Goal: Navigation & Orientation: Find specific page/section

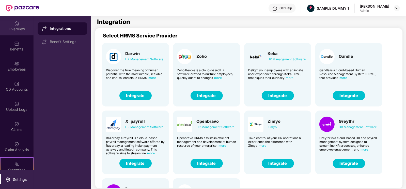
click at [8, 24] on div "OverView" at bounding box center [17, 25] width 34 height 19
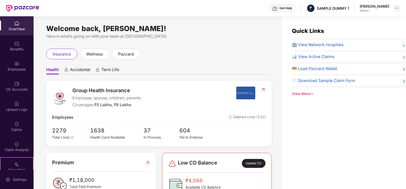
click at [400, 7] on div at bounding box center [397, 8] width 6 height 6
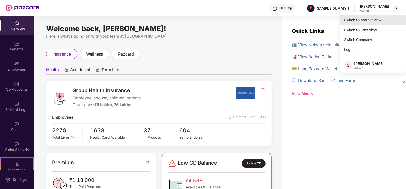
click at [363, 23] on div "Switch to partner view" at bounding box center [373, 20] width 66 height 10
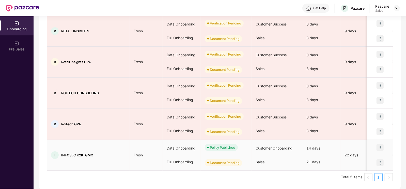
click at [304, 145] on div "14 days" at bounding box center [321, 148] width 38 height 14
click at [314, 156] on div "21 days" at bounding box center [321, 162] width 38 height 14
drag, startPoint x: 378, startPoint y: 163, endPoint x: 272, endPoint y: 165, distance: 105.8
click at [272, 165] on div "Sales" at bounding box center [277, 162] width 51 height 14
click at [381, 163] on img at bounding box center [380, 162] width 7 height 7
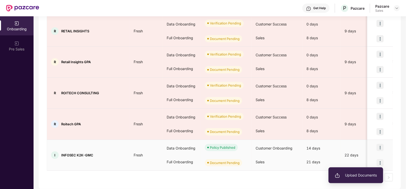
drag, startPoint x: 364, startPoint y: 173, endPoint x: 357, endPoint y: 181, distance: 10.4
click at [357, 181] on ul "Upload Documents" at bounding box center [356, 175] width 55 height 16
click at [358, 177] on span "Upload Documents" at bounding box center [356, 175] width 42 height 6
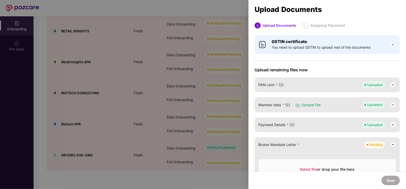
click at [212, 45] on div at bounding box center [203, 94] width 406 height 189
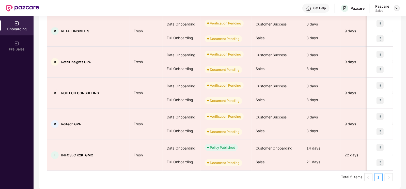
click at [396, 8] on img at bounding box center [397, 8] width 4 height 4
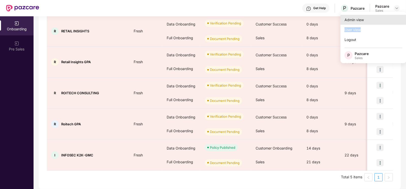
drag, startPoint x: 363, startPoint y: 25, endPoint x: 363, endPoint y: 21, distance: 3.6
click at [363, 21] on div "Admin view User view Logout P Pazcare Sales" at bounding box center [374, 37] width 66 height 51
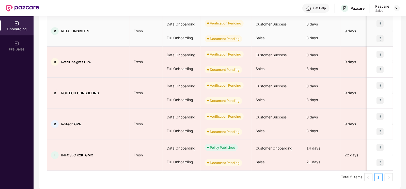
click at [363, 21] on td "9 days" at bounding box center [362, 31] width 43 height 31
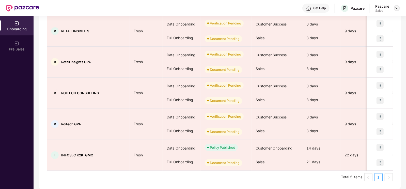
click at [396, 10] on img at bounding box center [397, 8] width 4 height 4
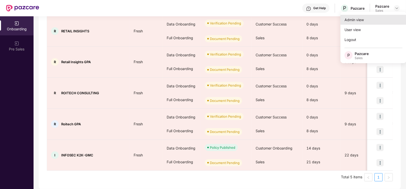
click at [373, 19] on div "Admin view" at bounding box center [374, 20] width 66 height 10
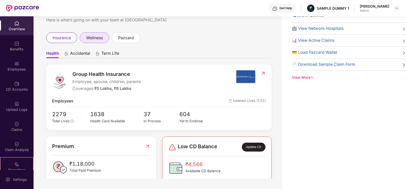
click at [92, 40] on span "wellness" at bounding box center [94, 38] width 17 height 6
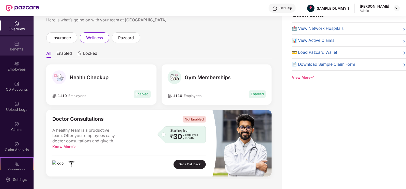
click at [17, 49] on div "Benefits" at bounding box center [17, 49] width 34 height 5
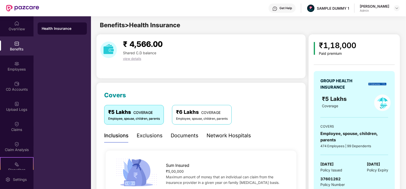
click at [220, 135] on div "Network Hospitals" at bounding box center [229, 135] width 44 height 8
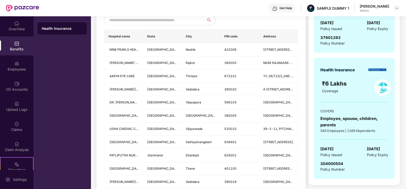
scroll to position [142, 0]
click at [8, 61] on div "Employees" at bounding box center [17, 65] width 34 height 19
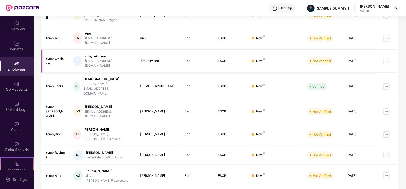
scroll to position [1, 0]
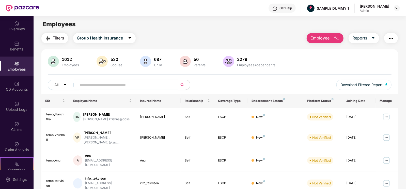
click at [313, 41] on button "Employee" at bounding box center [325, 38] width 37 height 10
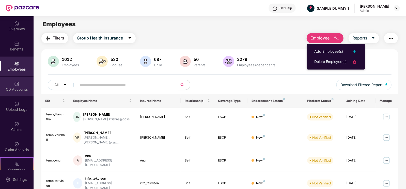
click at [17, 87] on div "CD Accounts" at bounding box center [17, 89] width 34 height 5
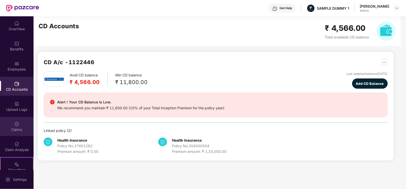
click at [17, 125] on img at bounding box center [16, 123] width 5 height 5
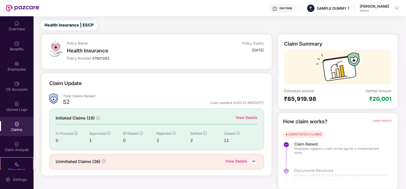
scroll to position [10, 0]
click at [28, 143] on div "Claim Analysis" at bounding box center [17, 146] width 34 height 19
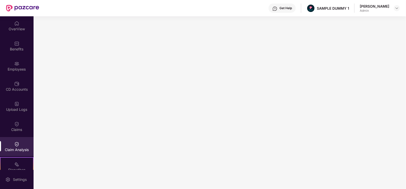
scroll to position [68, 0]
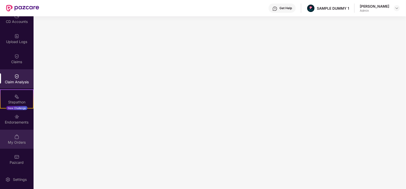
click at [17, 135] on img at bounding box center [16, 136] width 5 height 5
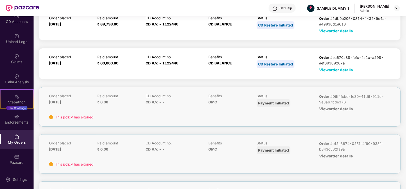
scroll to position [38, 0]
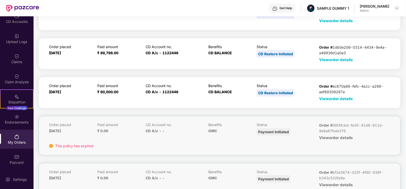
click at [341, 99] on span "View order details" at bounding box center [336, 98] width 34 height 5
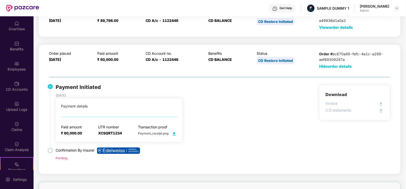
scroll to position [0, 0]
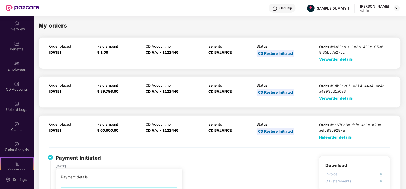
click at [289, 8] on div "Get Help" at bounding box center [282, 8] width 27 height 9
